Goal: Information Seeking & Learning: Compare options

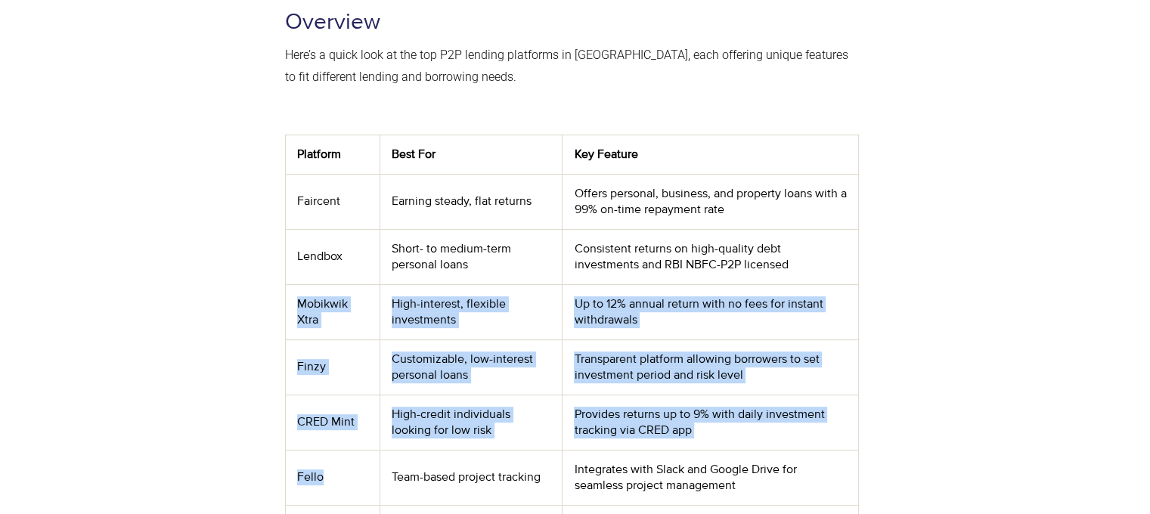
drag, startPoint x: 292, startPoint y: 308, endPoint x: 342, endPoint y: 464, distance: 164.2
click at [342, 464] on tbody "Platform Best For Key Feature Faircent Earning steady, flat returns Offers pers…" at bounding box center [571, 430] width 573 height 591
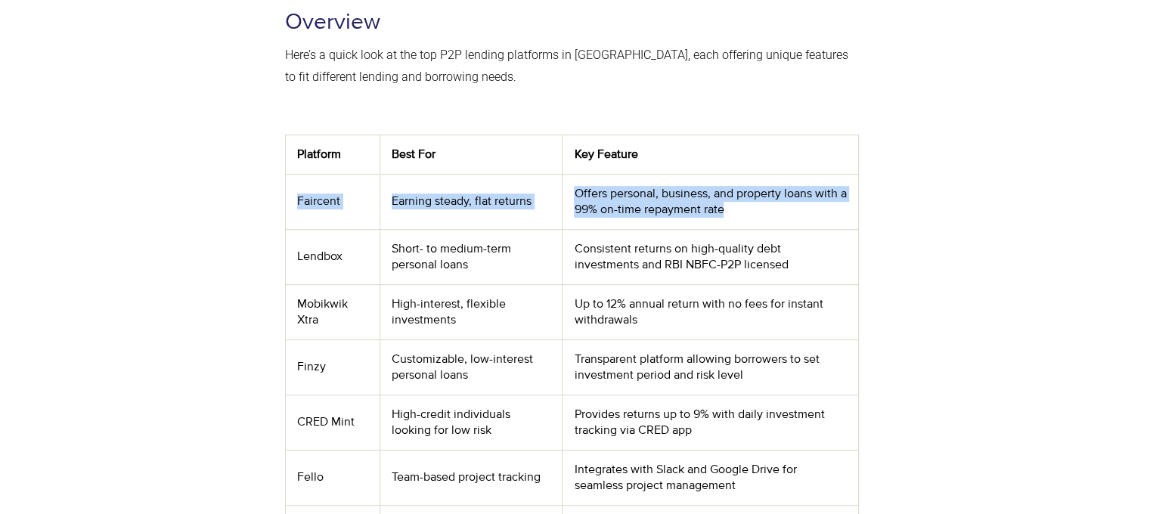
drag, startPoint x: 288, startPoint y: 195, endPoint x: 650, endPoint y: 246, distance: 365.7
click at [771, 225] on tr "Faircent Earning steady, flat returns Offers personal, business, and property l…" at bounding box center [571, 201] width 573 height 55
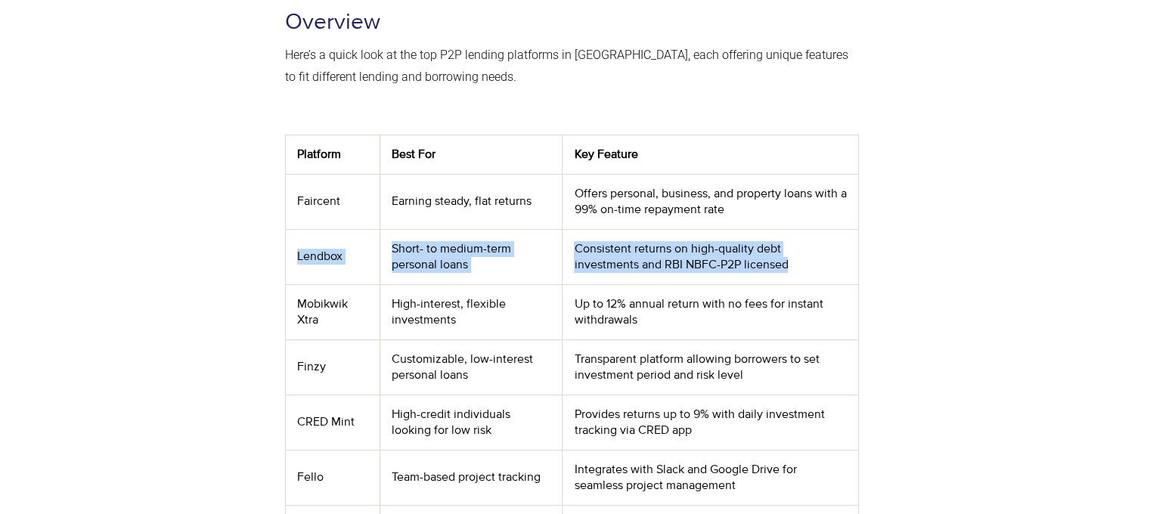
drag, startPoint x: 325, startPoint y: 255, endPoint x: 703, endPoint y: 314, distance: 382.6
click at [784, 286] on tbody "Platform Best For Key Feature Faircent Earning steady, flat returns Offers pers…" at bounding box center [571, 430] width 573 height 591
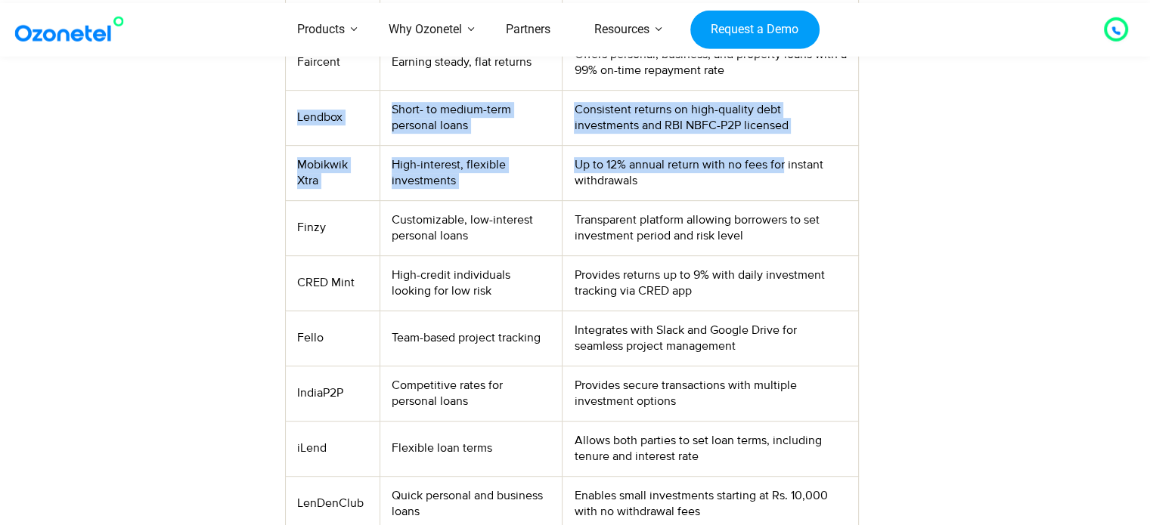
scroll to position [756, 0]
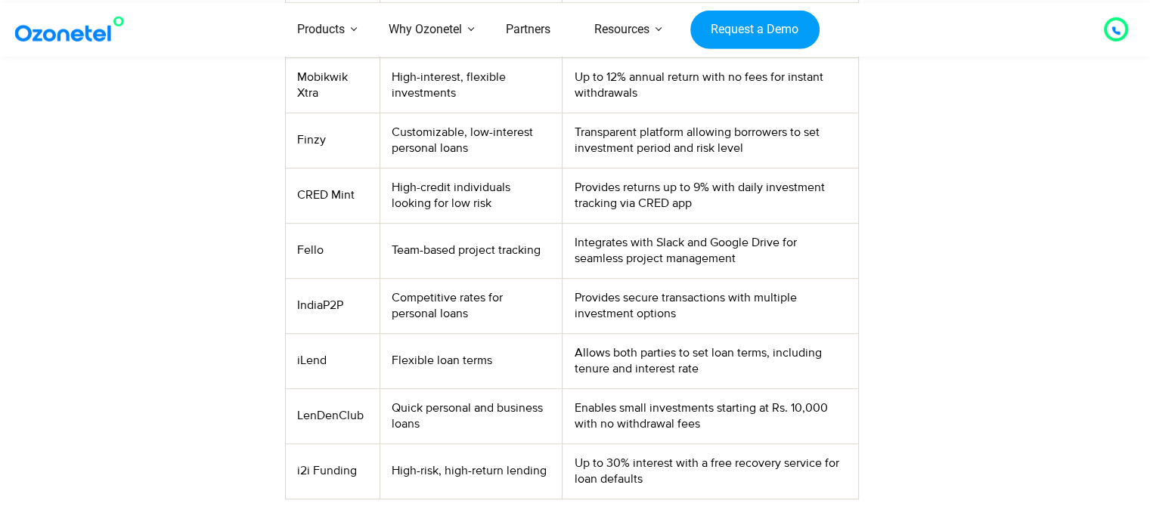
click at [387, 321] on td "Competitive rates for personal loans" at bounding box center [471, 305] width 182 height 55
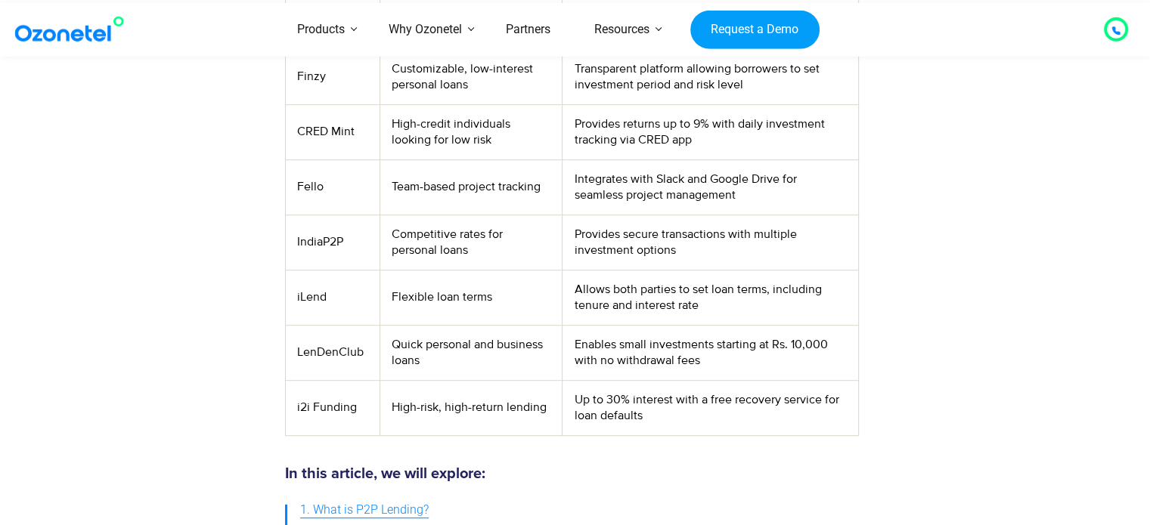
scroll to position [983, 0]
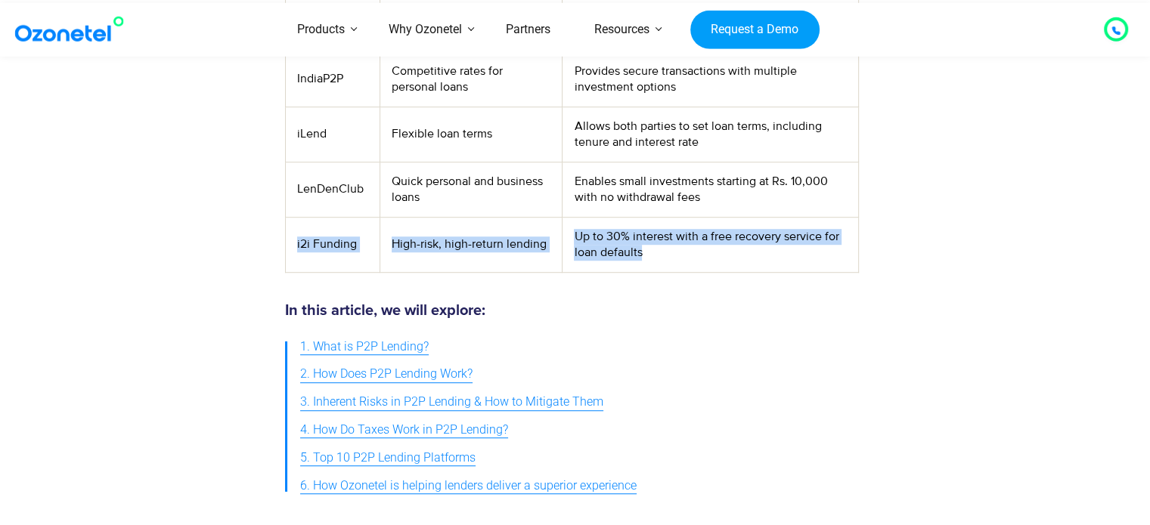
drag, startPoint x: 287, startPoint y: 243, endPoint x: 730, endPoint y: 244, distance: 442.2
click at [730, 244] on tr "i2i Funding High-risk, high-return lending Up to 30% interest with a free recov…" at bounding box center [571, 244] width 573 height 55
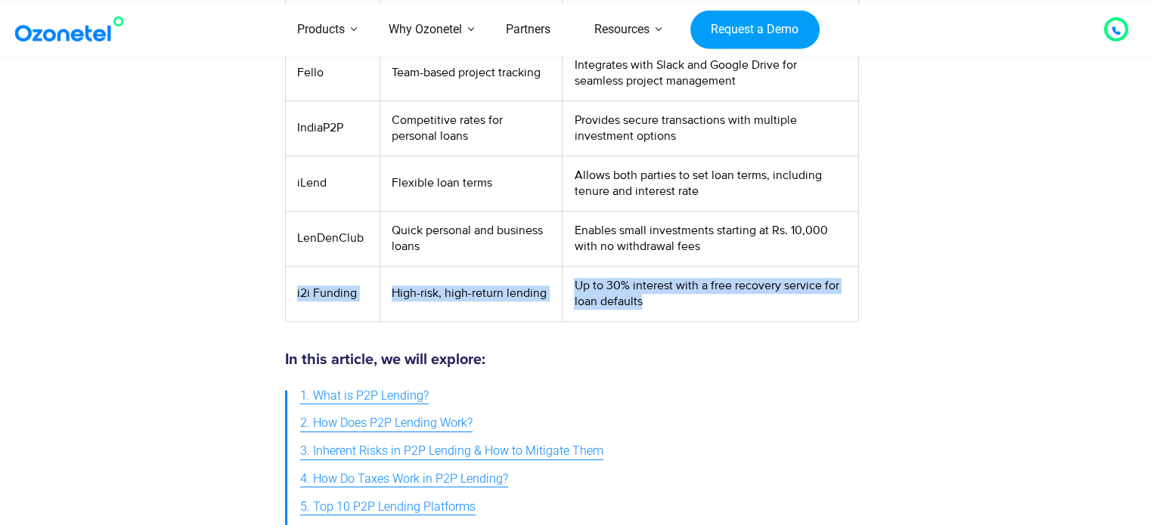
scroll to position [907, 0]
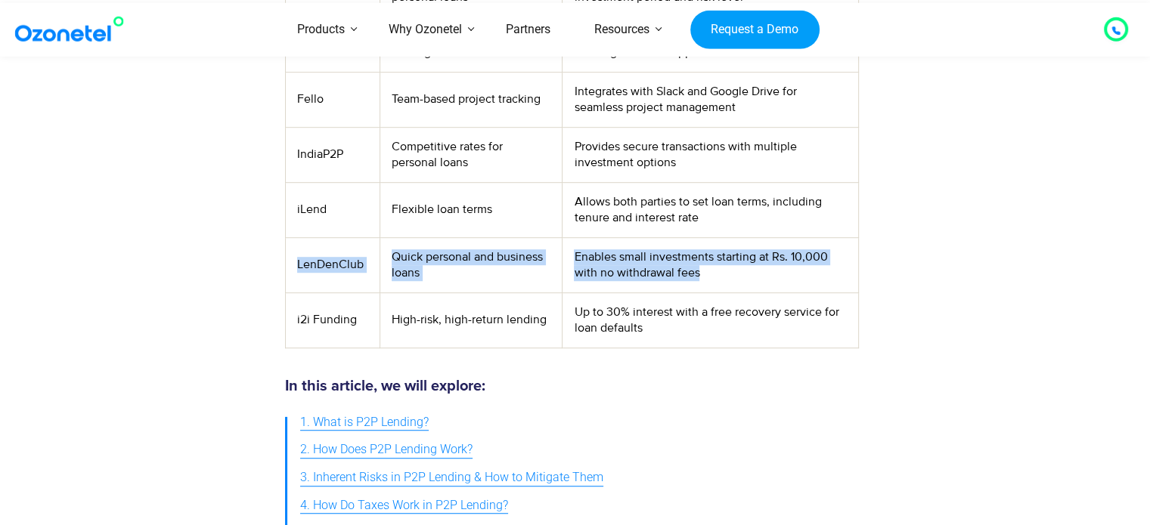
drag, startPoint x: 299, startPoint y: 262, endPoint x: 755, endPoint y: 271, distance: 455.9
click at [755, 271] on tr "LenDenClub Quick personal and business loans Enables small investments starting…" at bounding box center [571, 264] width 573 height 55
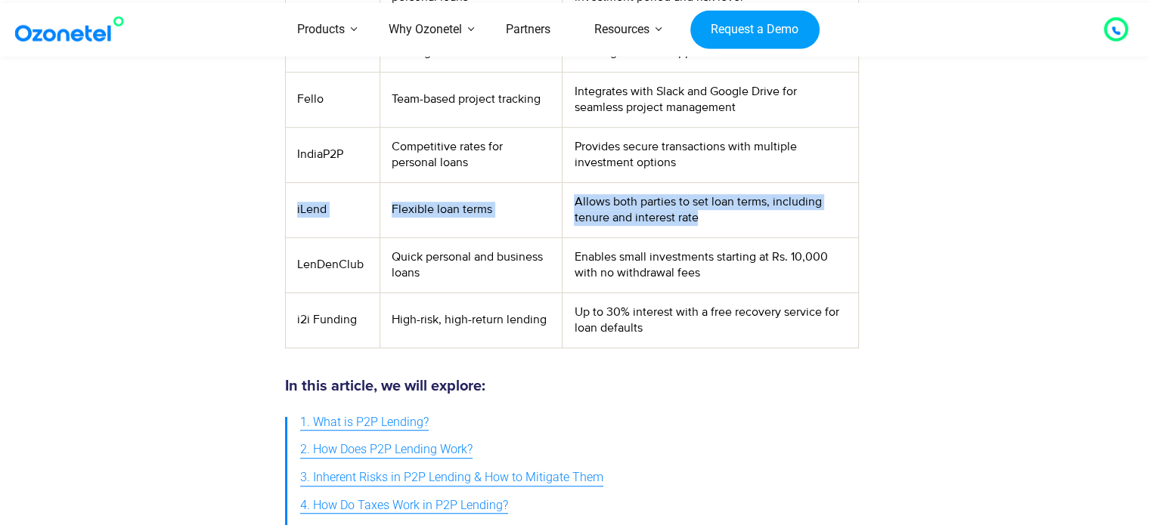
drag, startPoint x: 296, startPoint y: 209, endPoint x: 738, endPoint y: 234, distance: 443.0
click at [738, 234] on tr "iLend Flexible loan terms Allows both parties to set loan terms, including tenu…" at bounding box center [571, 209] width 573 height 55
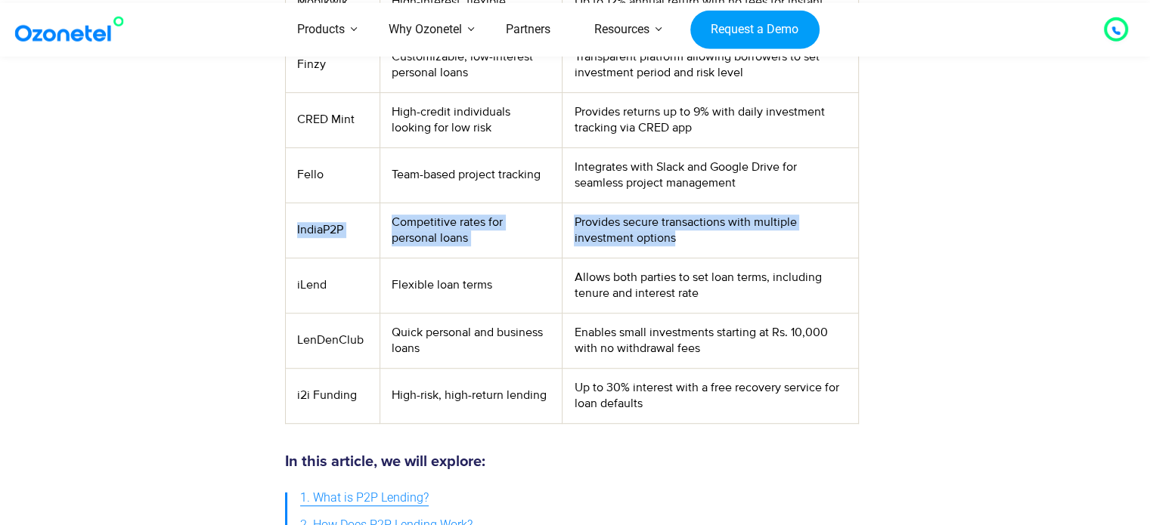
drag, startPoint x: 291, startPoint y: 229, endPoint x: 723, endPoint y: 245, distance: 431.9
click at [723, 245] on tr "IndiaP2P Competitive rates for personal loans Provides secure transactions with…" at bounding box center [571, 230] width 573 height 55
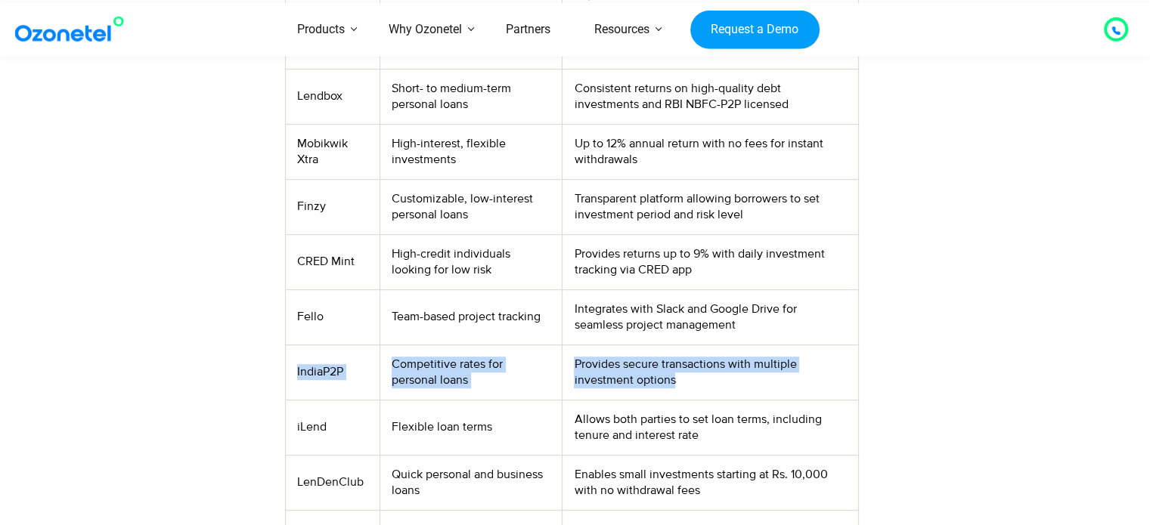
scroll to position [680, 0]
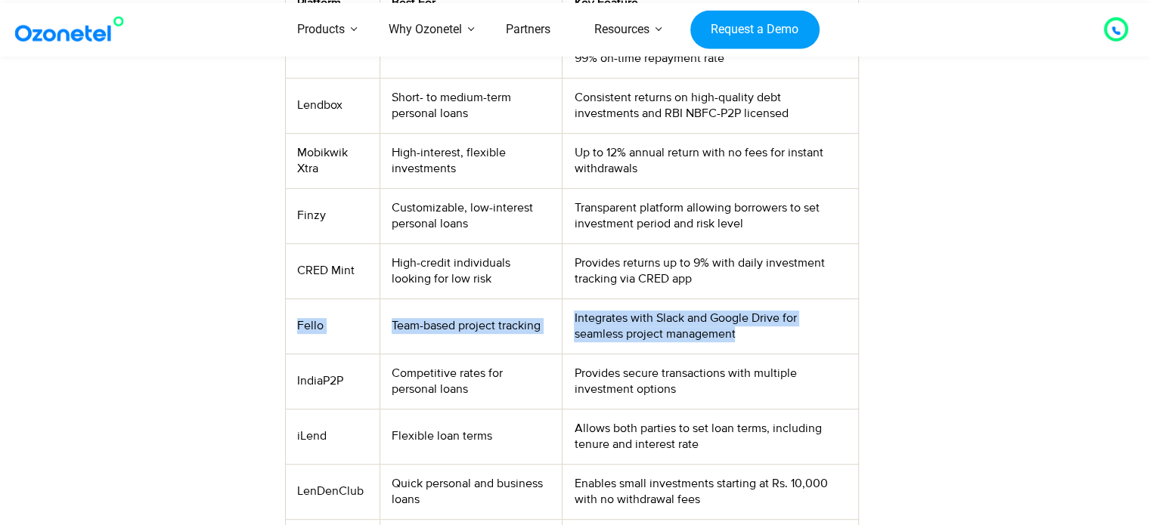
drag, startPoint x: 293, startPoint y: 324, endPoint x: 783, endPoint y: 339, distance: 490.1
click at [783, 339] on tr "Fello Team-based project tracking Integrates with Slack and Google Drive for se…" at bounding box center [571, 326] width 573 height 55
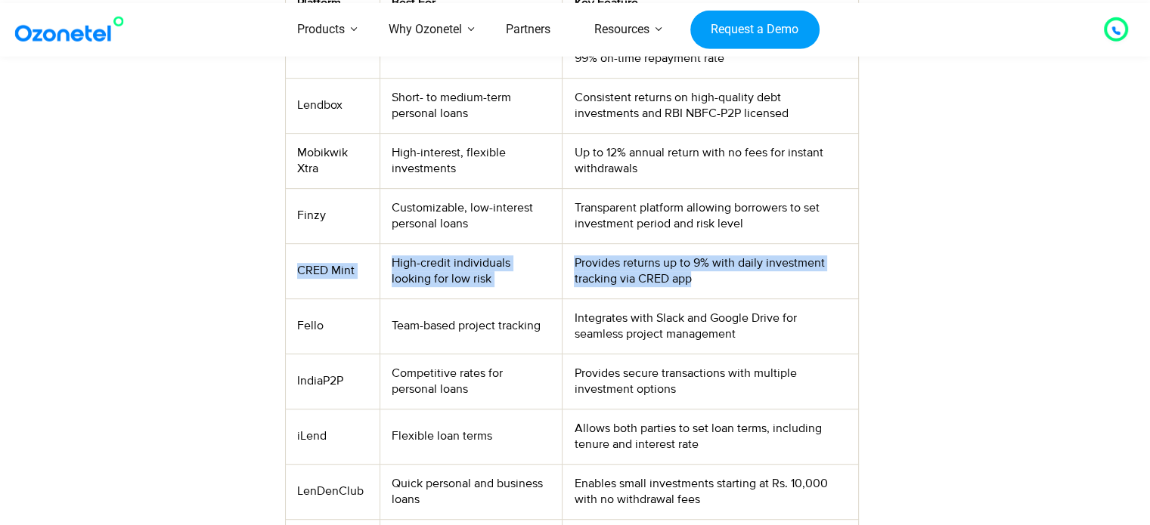
drag, startPoint x: 299, startPoint y: 274, endPoint x: 726, endPoint y: 290, distance: 427.4
click at [726, 290] on tr "CRED Mint High-credit individuals looking for low risk Provides returns up to 9…" at bounding box center [571, 270] width 573 height 55
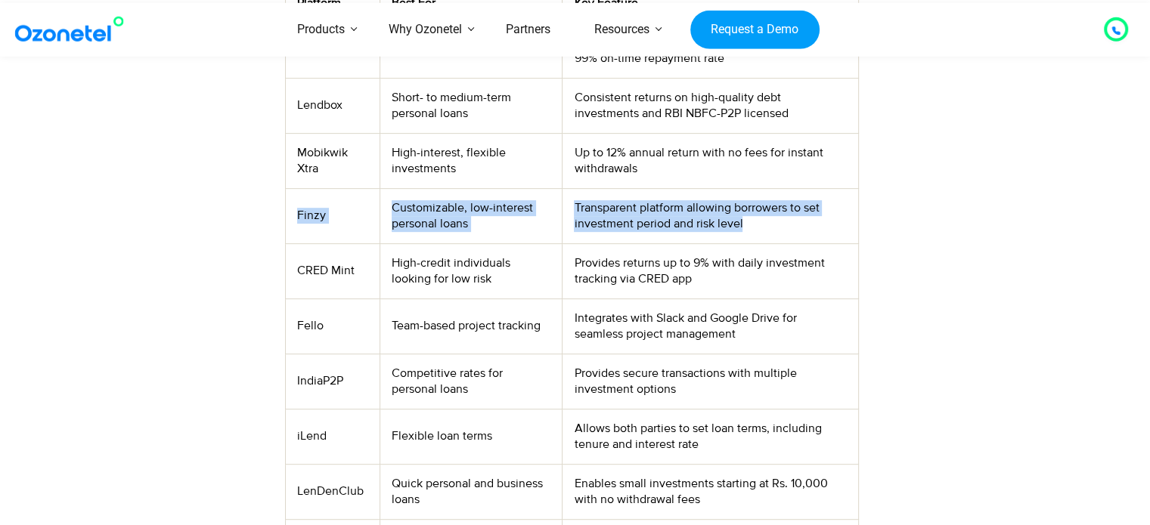
drag, startPoint x: 299, startPoint y: 215, endPoint x: 774, endPoint y: 232, distance: 475.1
click at [774, 232] on tr "Finzy Customizable, low-interest personal loans Transparent platform allowing b…" at bounding box center [571, 215] width 573 height 55
click at [360, 203] on td "Finzy" at bounding box center [332, 215] width 94 height 55
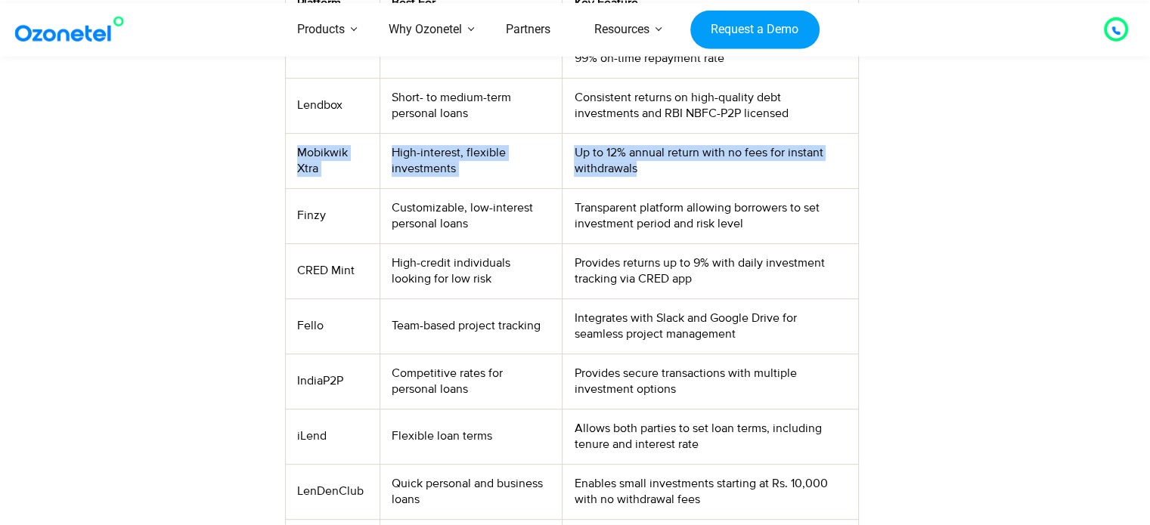
drag, startPoint x: 293, startPoint y: 155, endPoint x: 715, endPoint y: 176, distance: 422.4
click at [715, 176] on tr "Mobikwik Xtra High-interest, flexible investments Up to 12% annual return with …" at bounding box center [571, 160] width 573 height 55
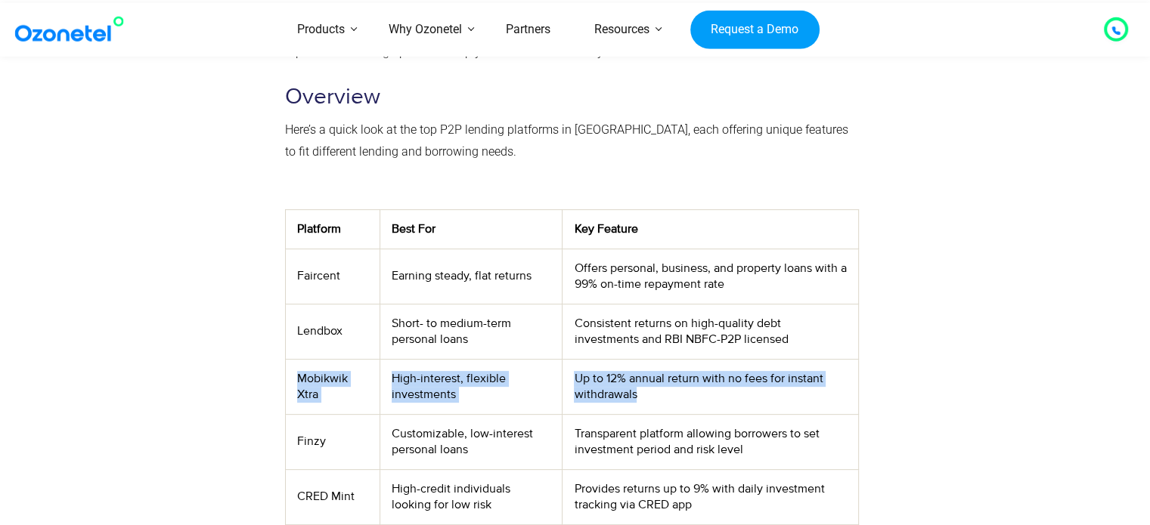
scroll to position [454, 0]
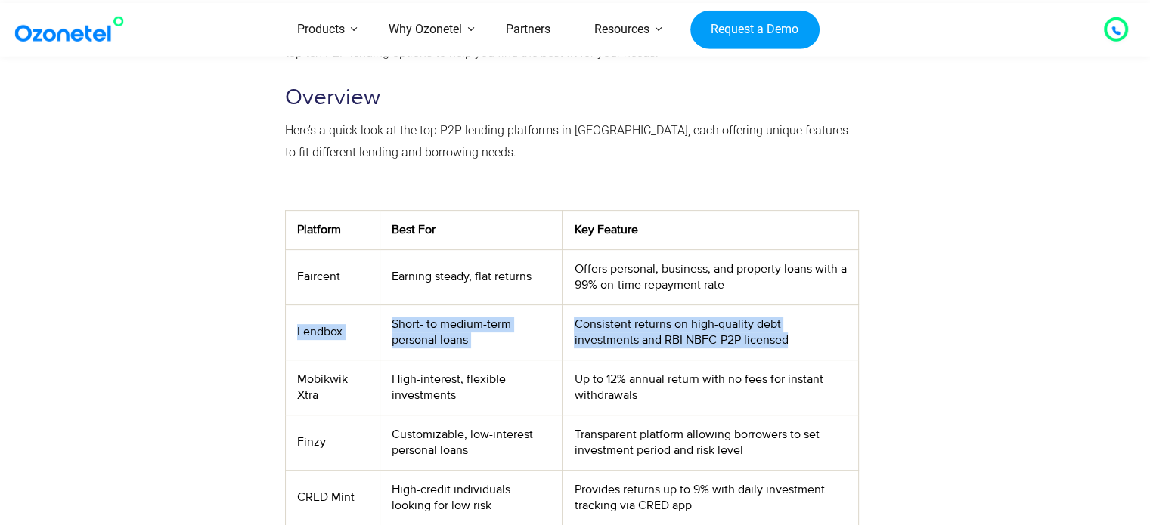
drag, startPoint x: 284, startPoint y: 333, endPoint x: 774, endPoint y: 342, distance: 489.9
click at [774, 342] on tr "Lendbox Short- to medium-term personal loans Consistent returns on high-quality…" at bounding box center [571, 332] width 573 height 55
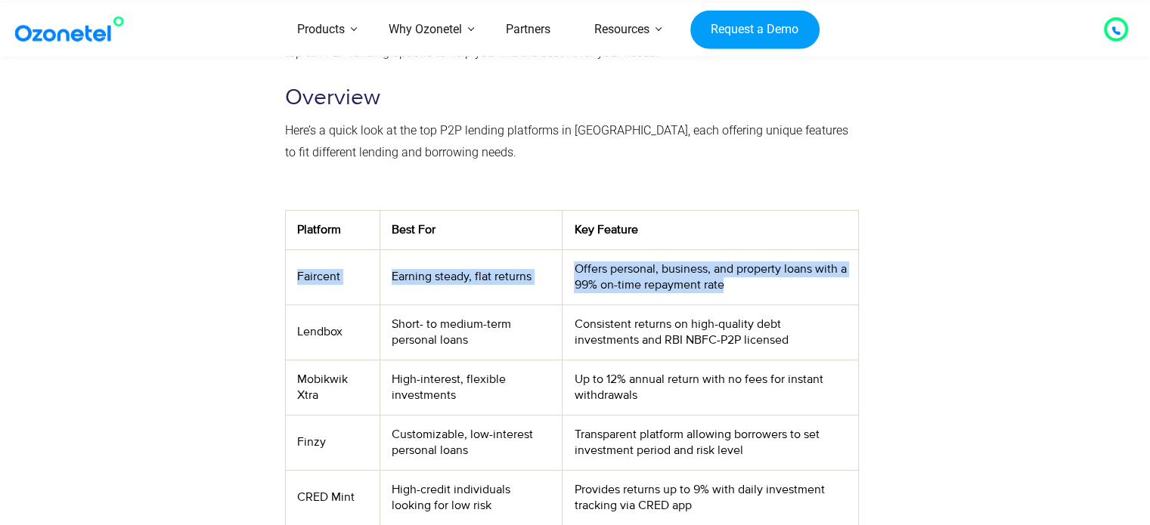
drag, startPoint x: 298, startPoint y: 282, endPoint x: 744, endPoint y: 280, distance: 446.0
click at [744, 280] on tr "Faircent Earning steady, flat returns Offers personal, business, and property l…" at bounding box center [571, 276] width 573 height 55
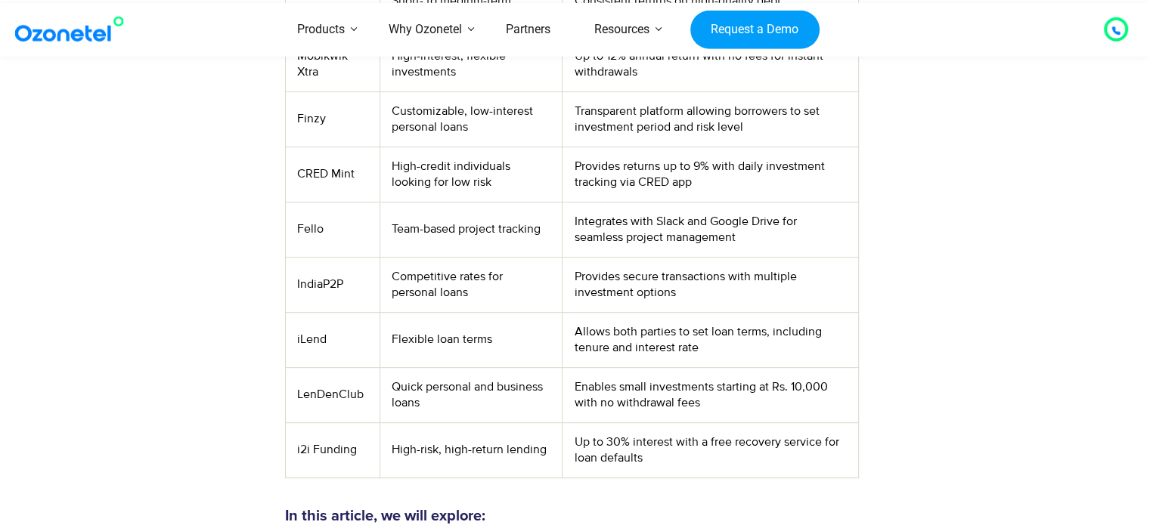
scroll to position [529, 0]
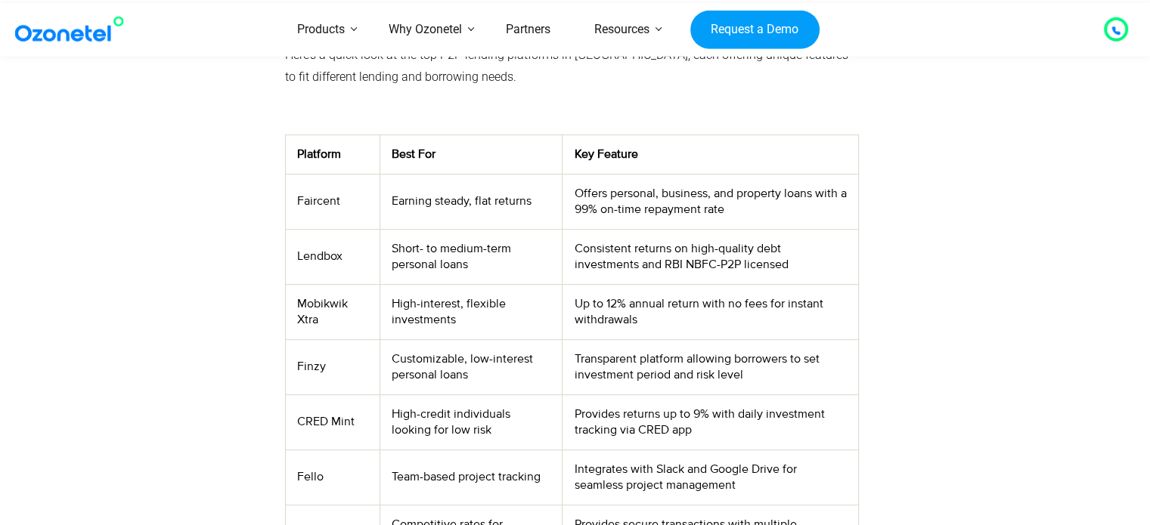
click at [352, 252] on td "Lendbox" at bounding box center [332, 256] width 94 height 55
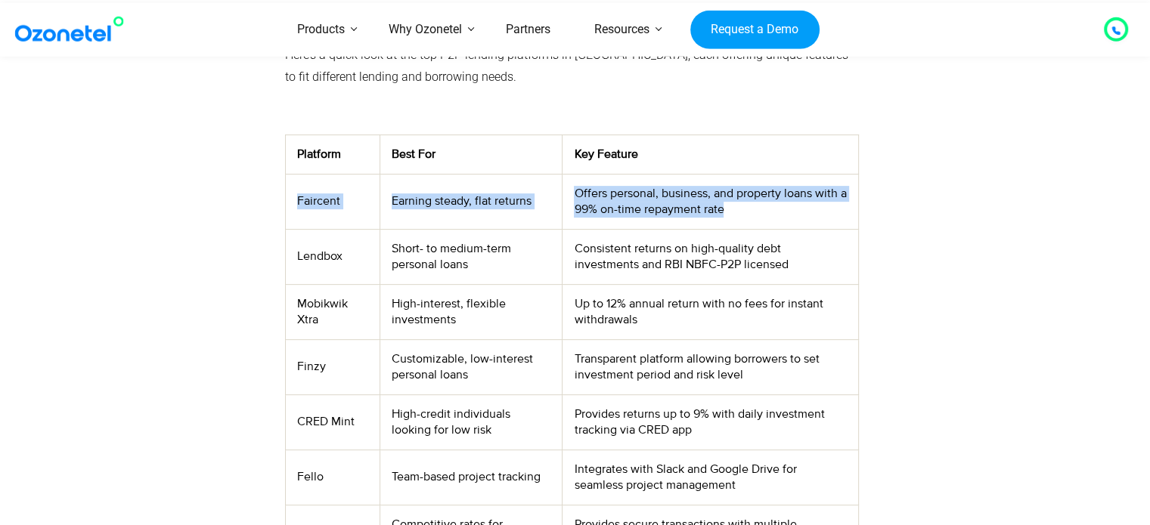
drag, startPoint x: 289, startPoint y: 198, endPoint x: 764, endPoint y: 212, distance: 474.9
click at [764, 212] on tr "Faircent Earning steady, flat returns Offers personal, business, and property l…" at bounding box center [571, 201] width 573 height 55
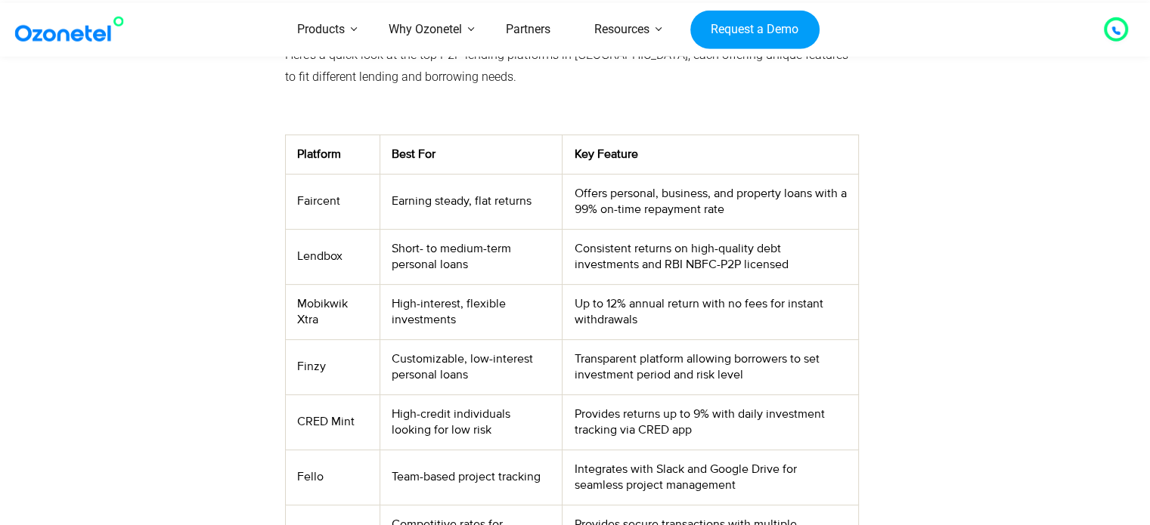
click at [448, 245] on td "Short- to medium-term personal loans" at bounding box center [471, 256] width 182 height 55
click at [448, 248] on td "Short- to medium-term personal loans" at bounding box center [471, 256] width 182 height 55
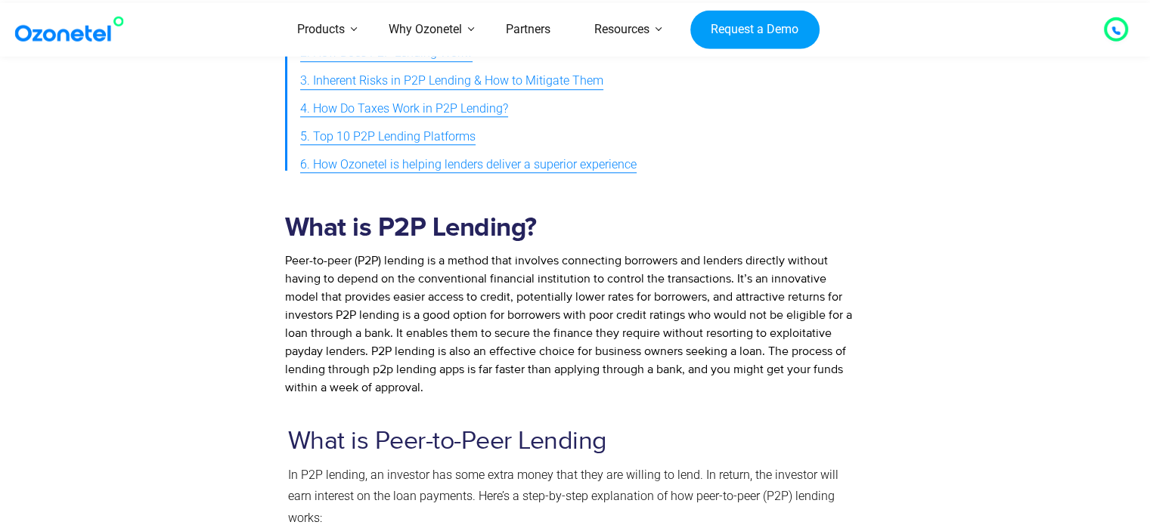
scroll to position [1436, 0]
